Goal: Navigation & Orientation: Go to known website

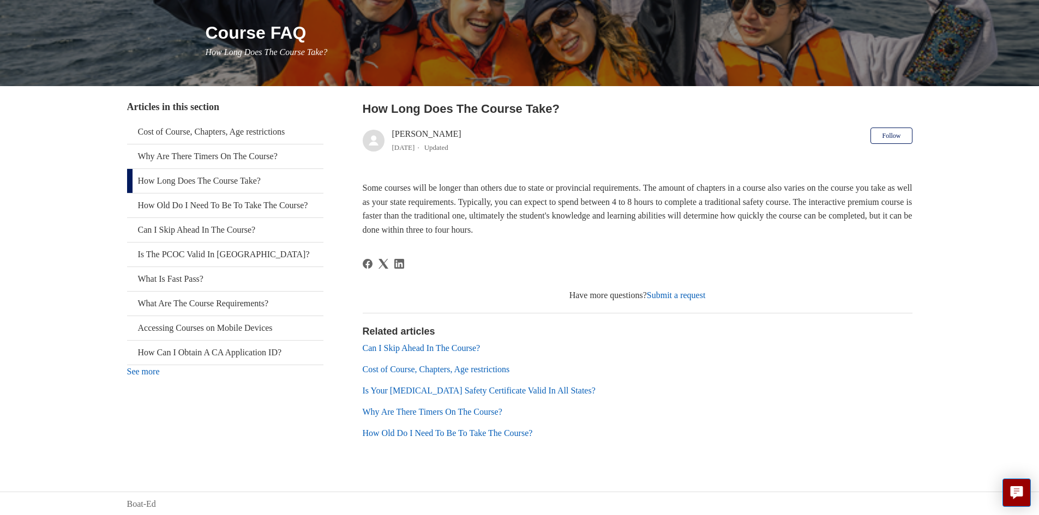
scroll to position [124, 0]
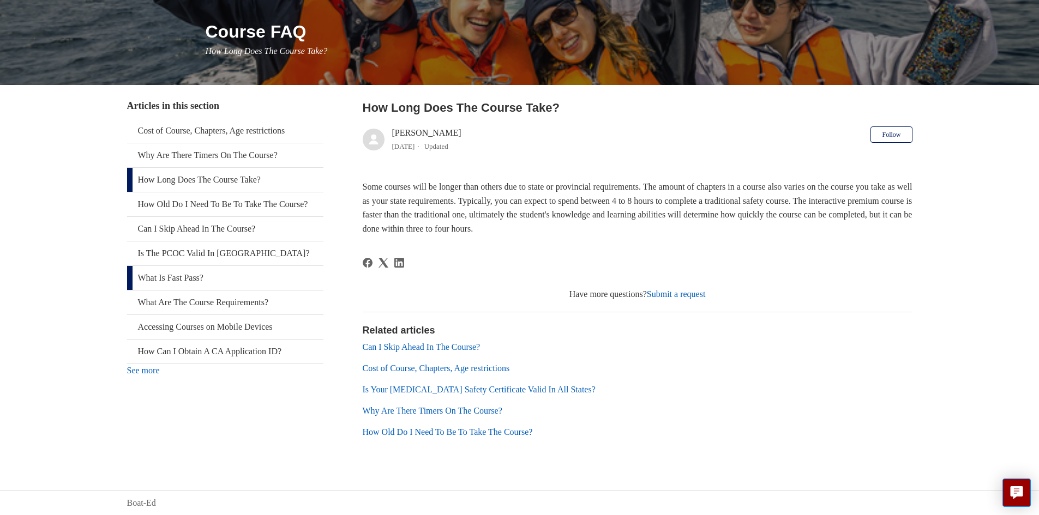
click at [199, 290] on link "What Is Fast Pass?" at bounding box center [225, 278] width 196 height 24
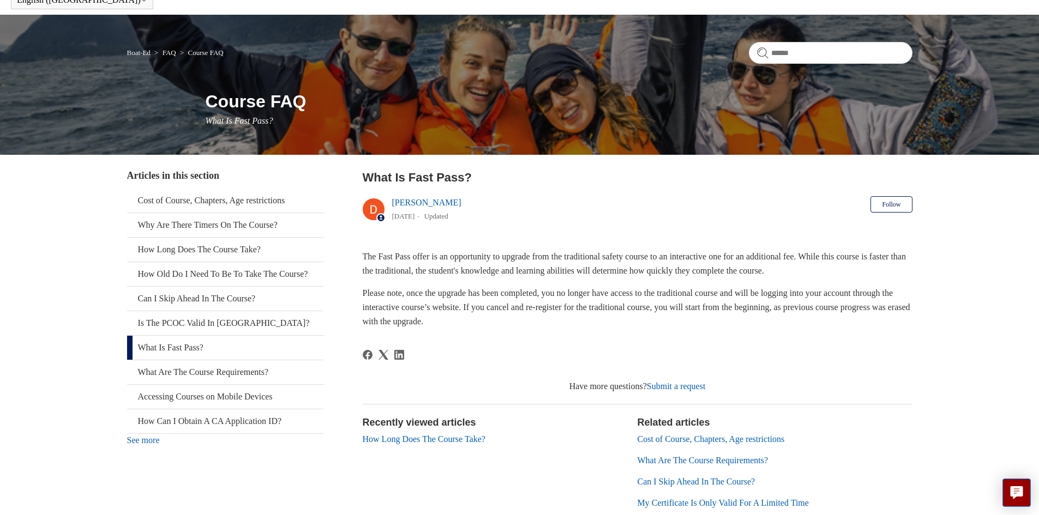
scroll to position [109, 0]
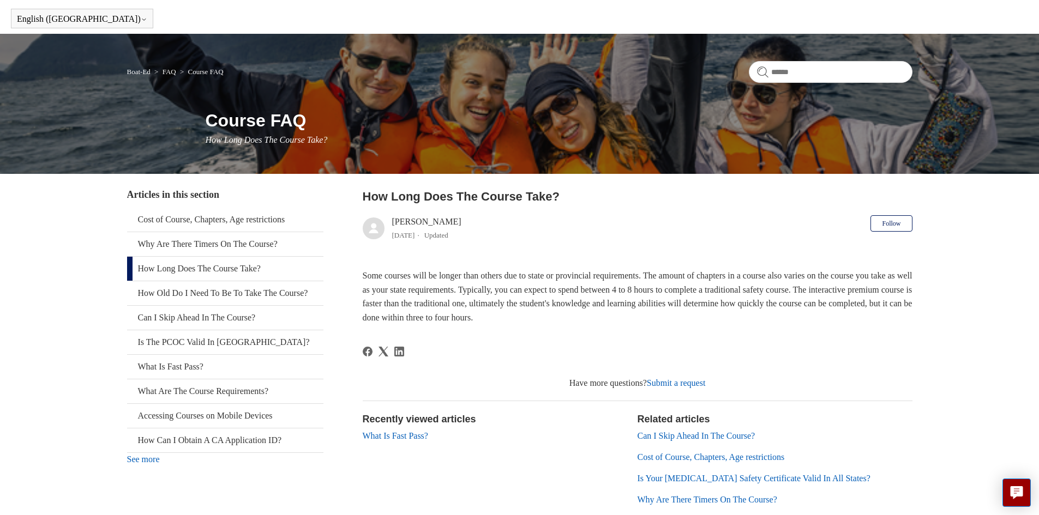
scroll to position [55, 0]
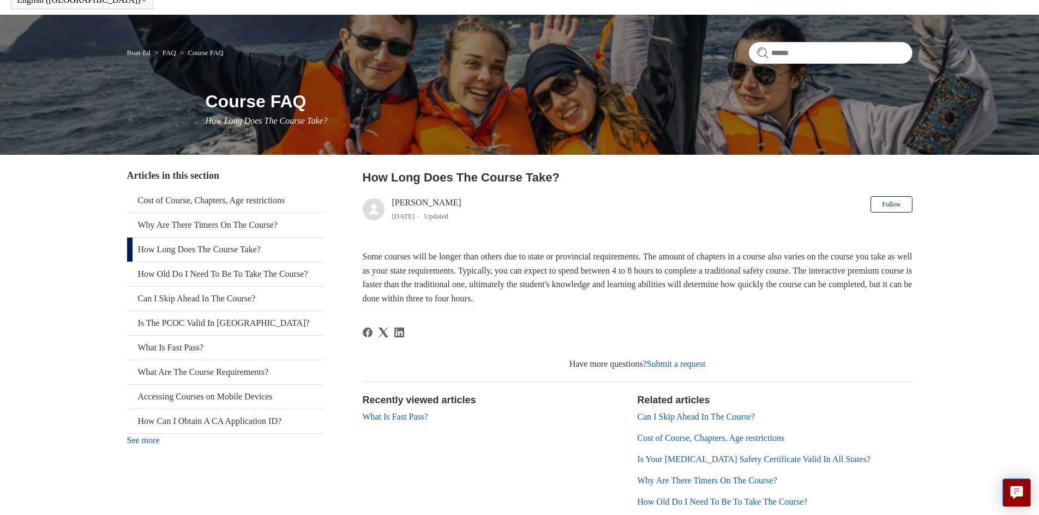
drag, startPoint x: 408, startPoint y: 275, endPoint x: 408, endPoint y: 269, distance: 6.0
click at [138, 57] on link "Boat-Ed" at bounding box center [138, 53] width 23 height 8
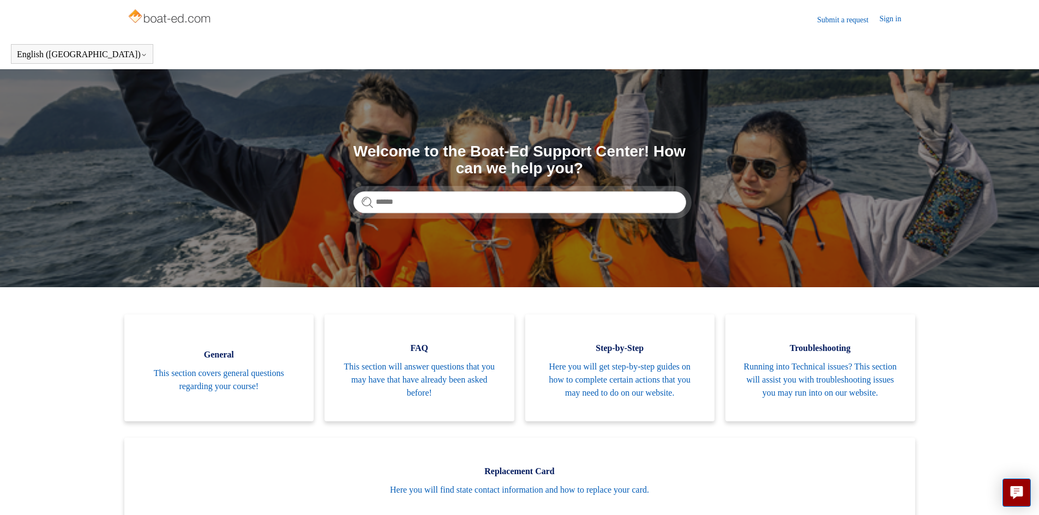
click at [140, 21] on img at bounding box center [170, 18] width 87 height 22
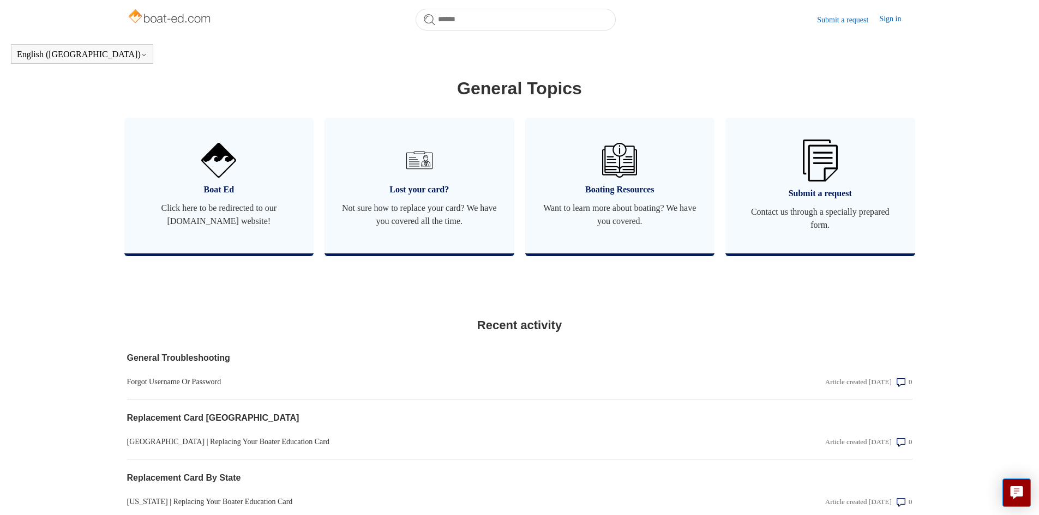
scroll to position [624, 0]
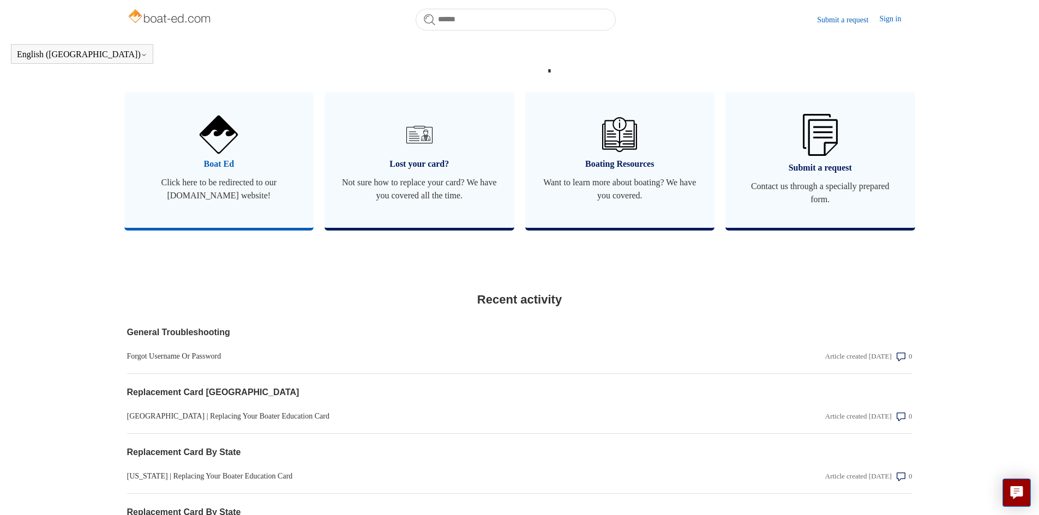
click at [236, 200] on span "Click here to be redirected to our [DOMAIN_NAME] website!" at bounding box center [219, 189] width 157 height 26
